Goal: Task Accomplishment & Management: Manage account settings

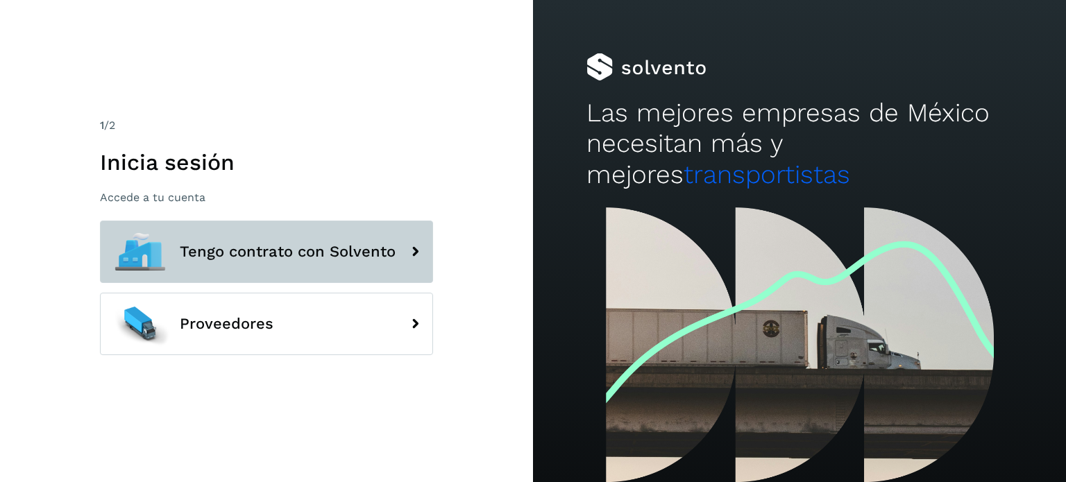
click at [316, 265] on button "Tengo contrato con Solvento" at bounding box center [266, 252] width 333 height 62
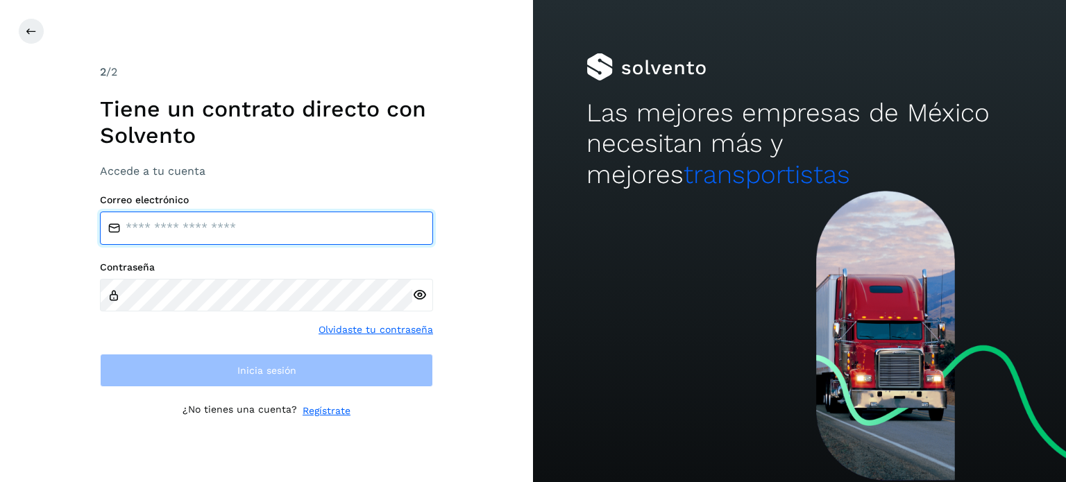
click at [219, 219] on input "email" at bounding box center [266, 228] width 333 height 33
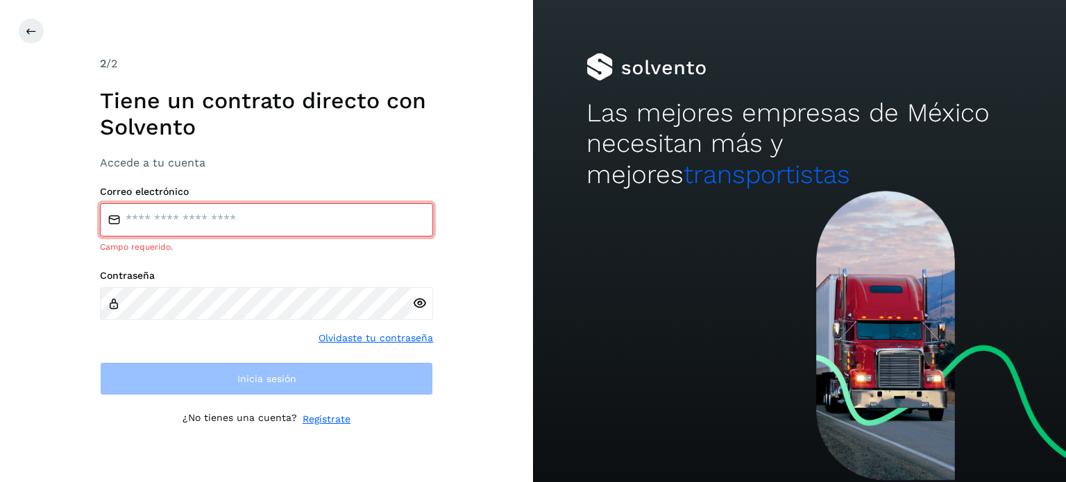
type input "**********"
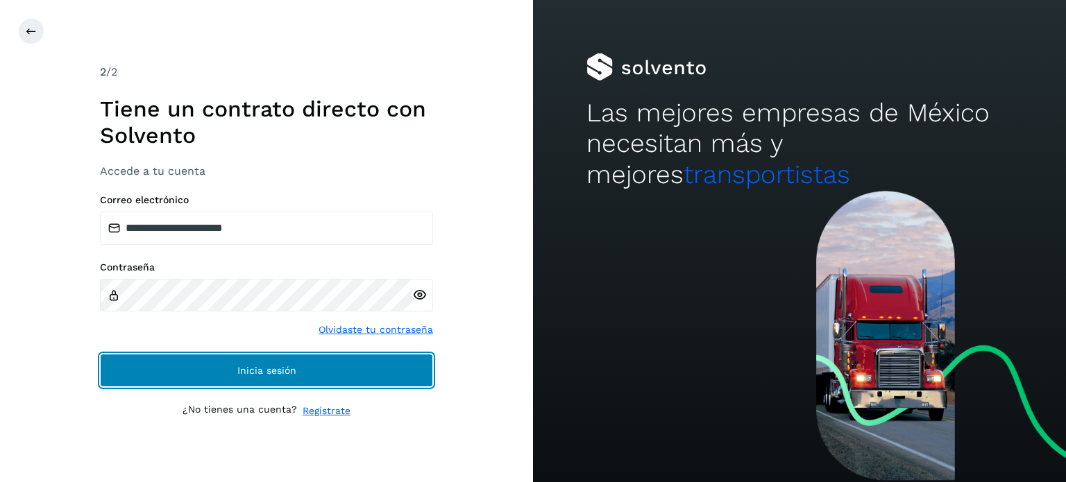
click at [299, 363] on button "Inicia sesión" at bounding box center [266, 370] width 333 height 33
